Goal: Task Accomplishment & Management: Manage account settings

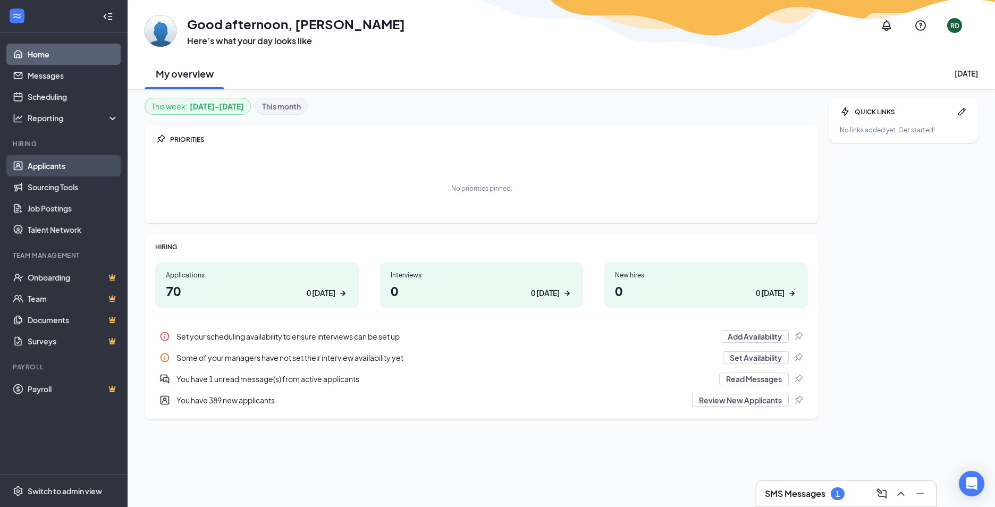
click at [91, 166] on link "Applicants" at bounding box center [73, 165] width 91 height 21
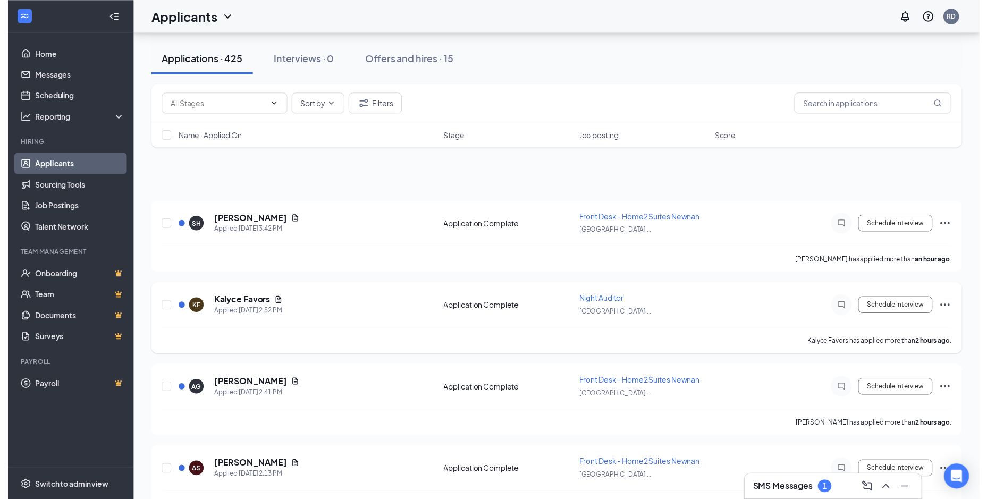
scroll to position [159, 0]
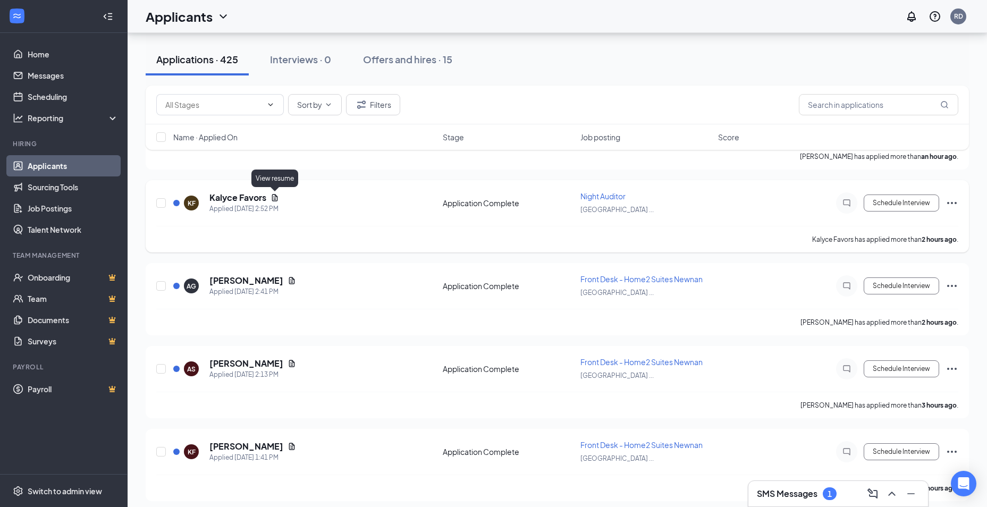
click at [274, 197] on icon "Document" at bounding box center [275, 197] width 9 height 9
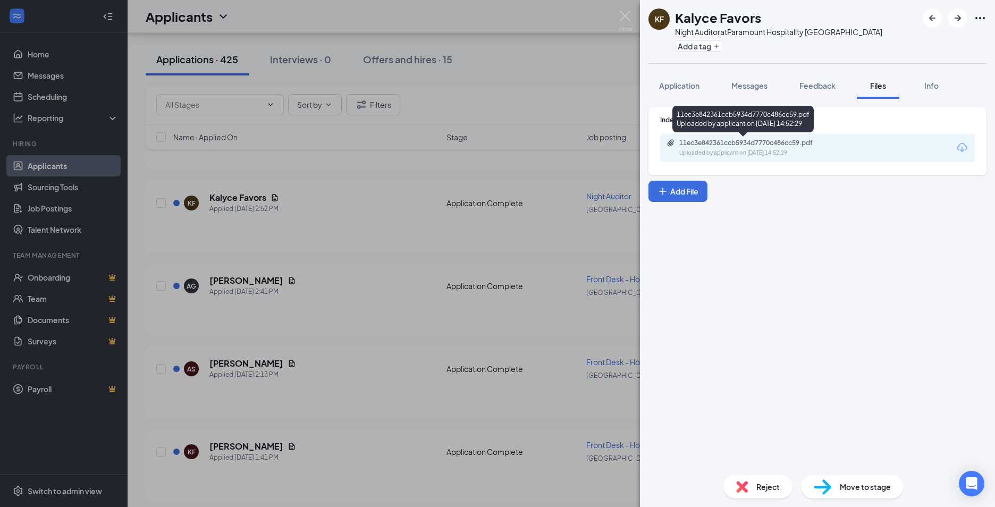
click at [744, 141] on div "11ec3e842361ccb5934d7770c486cc59.pdf" at bounding box center [753, 143] width 149 height 9
click at [625, 14] on img at bounding box center [625, 21] width 13 height 21
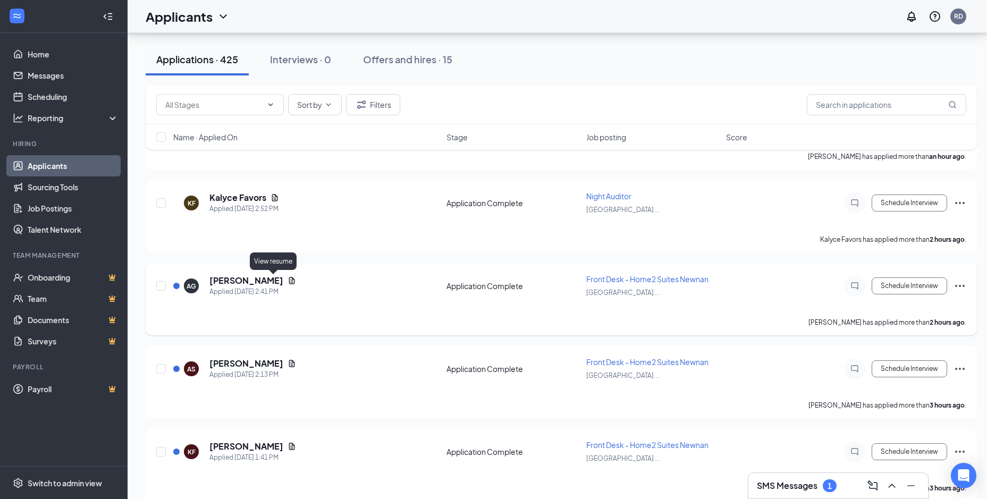
click at [289, 282] on icon "Document" at bounding box center [292, 280] width 6 height 7
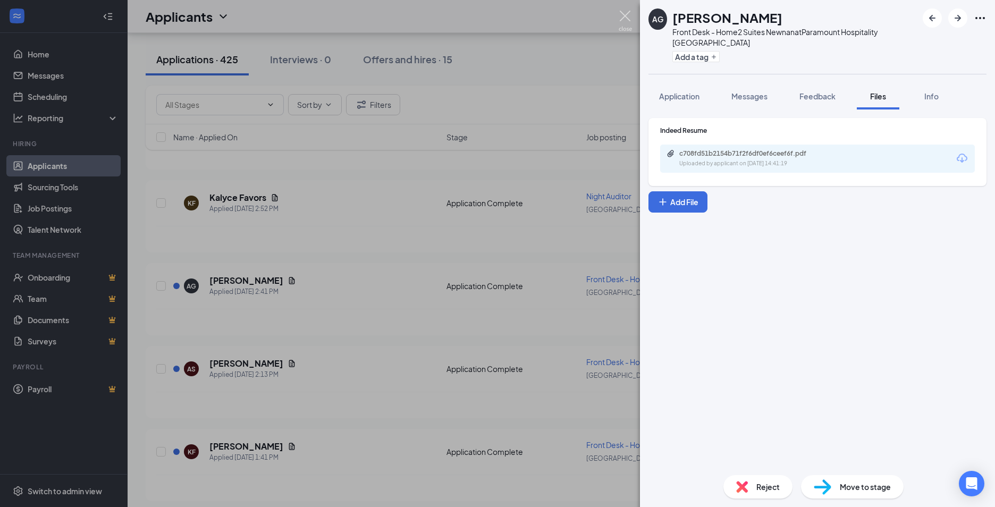
click at [630, 20] on img at bounding box center [625, 21] width 13 height 21
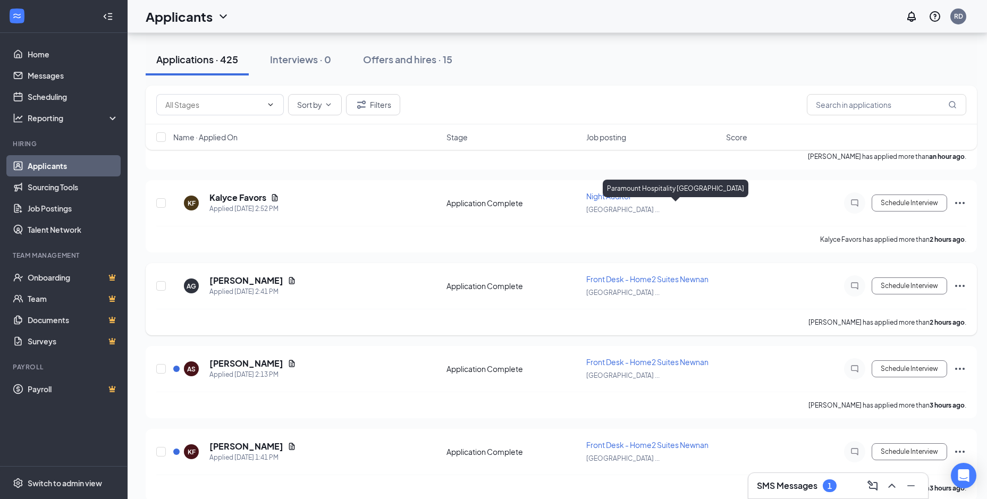
scroll to position [266, 0]
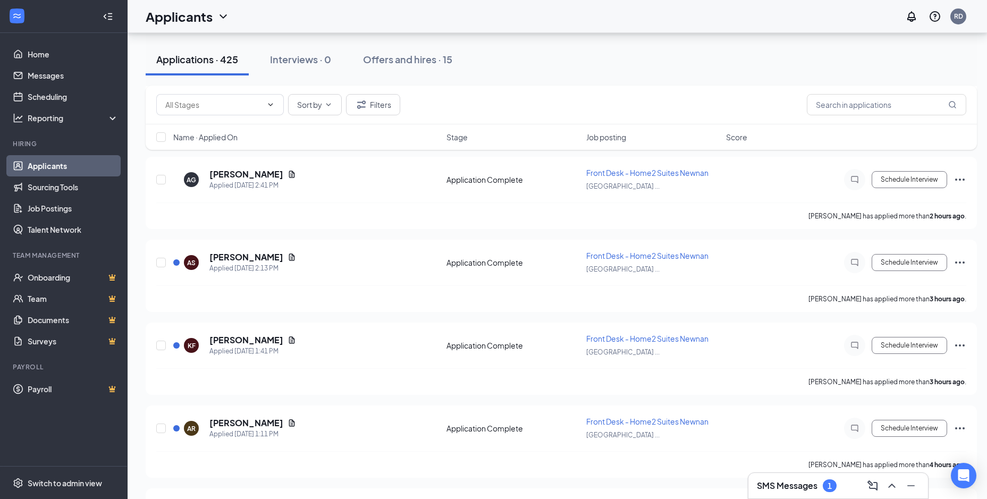
click at [611, 140] on span "Job posting" at bounding box center [606, 137] width 40 height 11
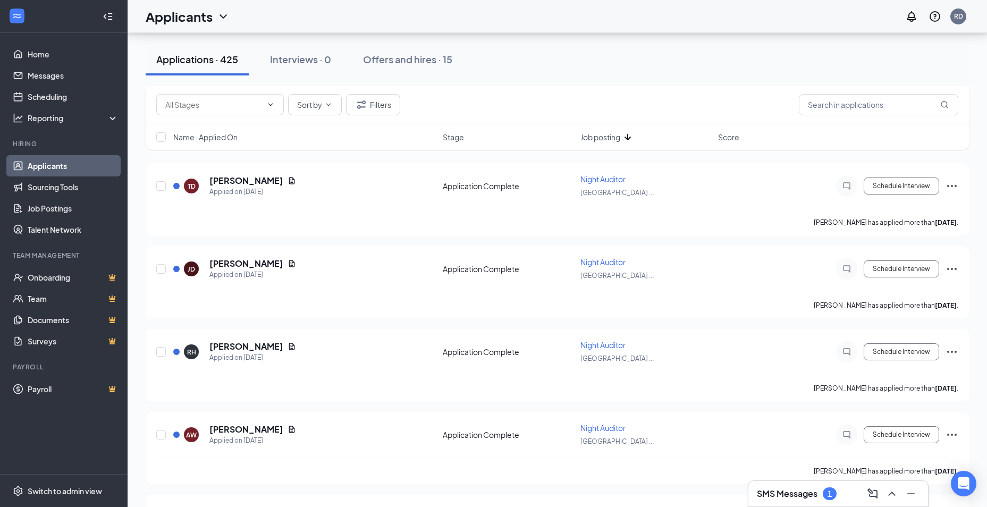
scroll to position [532, 0]
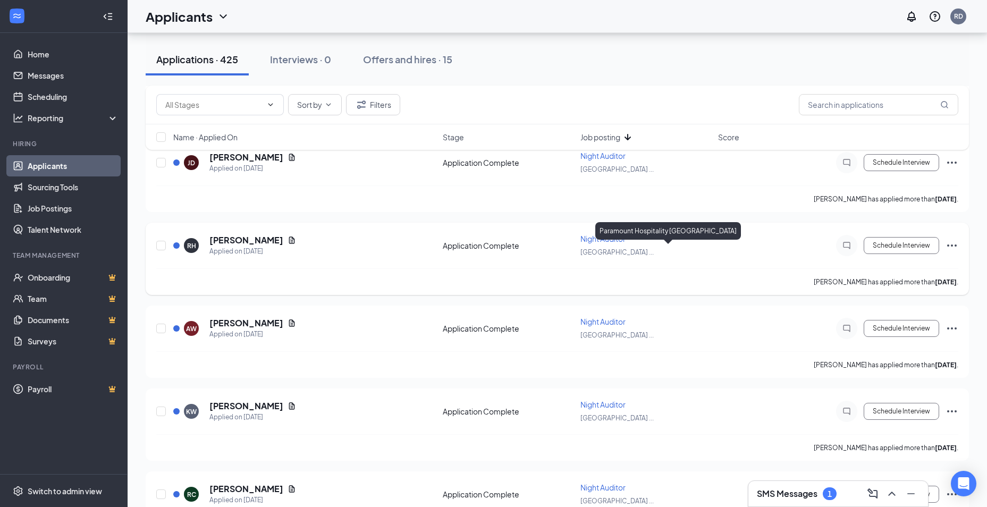
click at [597, 257] on div "Paramount Hospital ..." at bounding box center [645, 252] width 131 height 12
